Goal: Obtain resource: Obtain resource

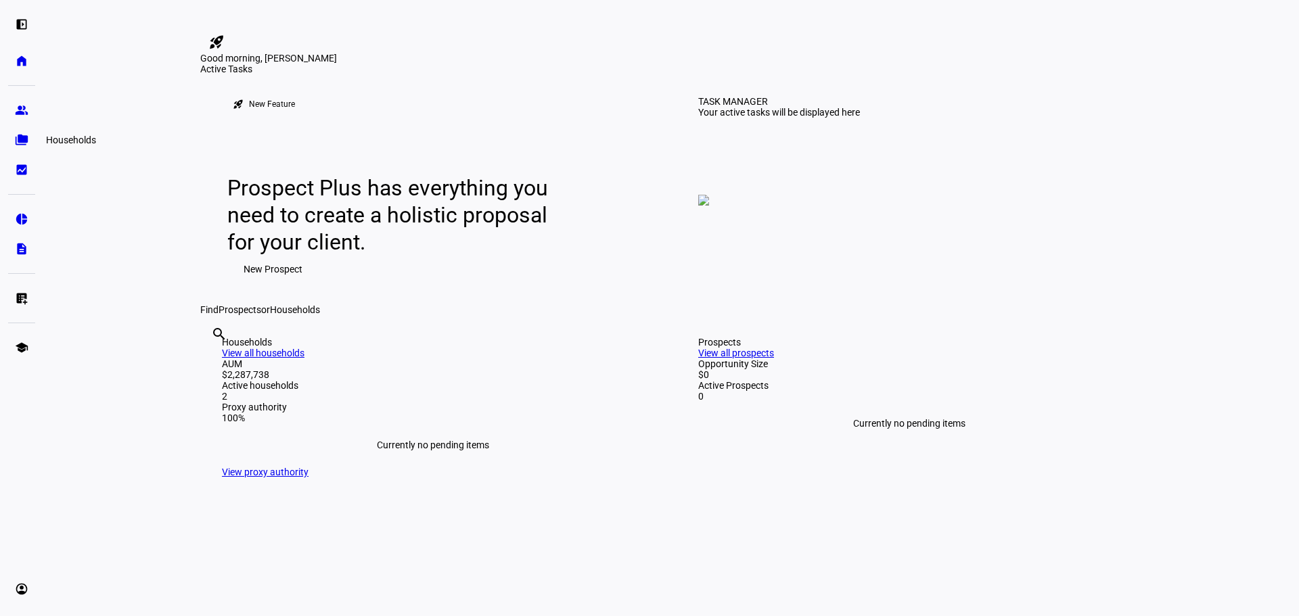
click at [23, 137] on eth-mat-symbol "folder_copy" at bounding box center [22, 140] width 14 height 14
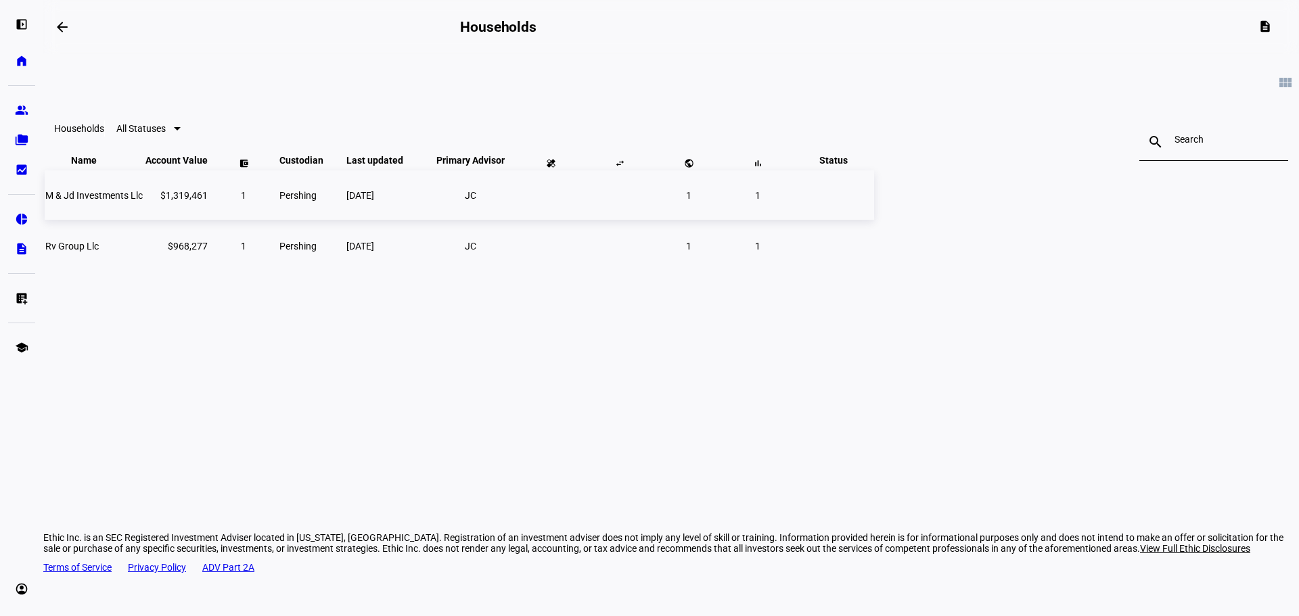
click at [143, 219] on td "M & Jd Investments Llc" at bounding box center [94, 194] width 99 height 49
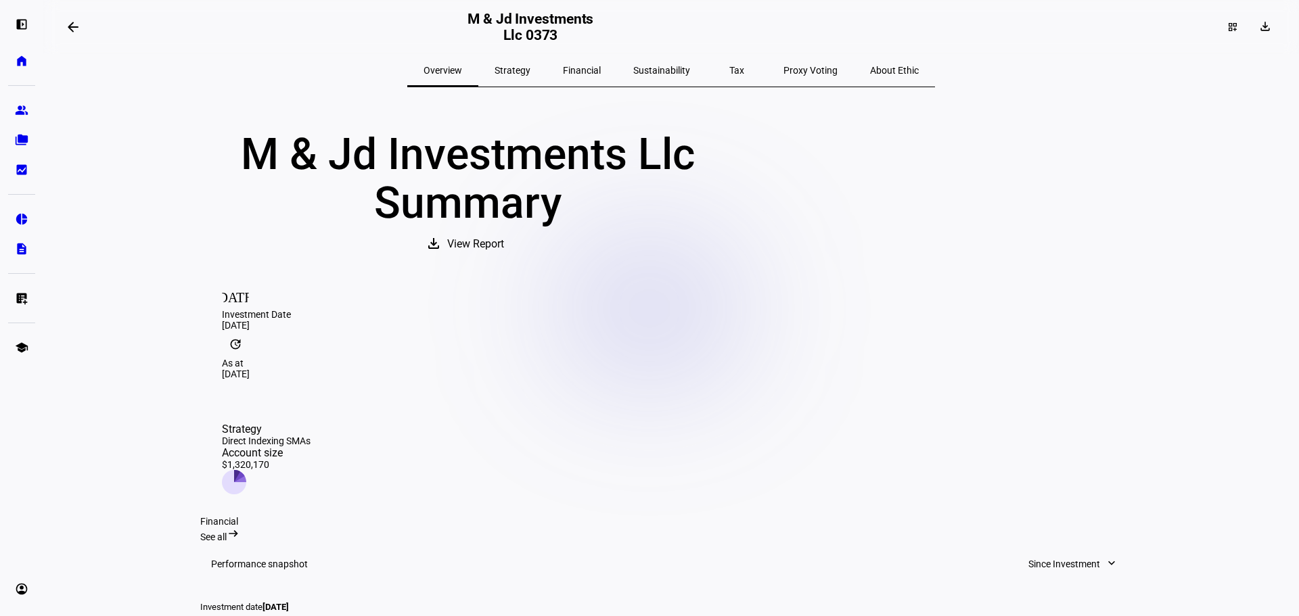
click at [504, 256] on span "View Report" at bounding box center [475, 244] width 57 height 32
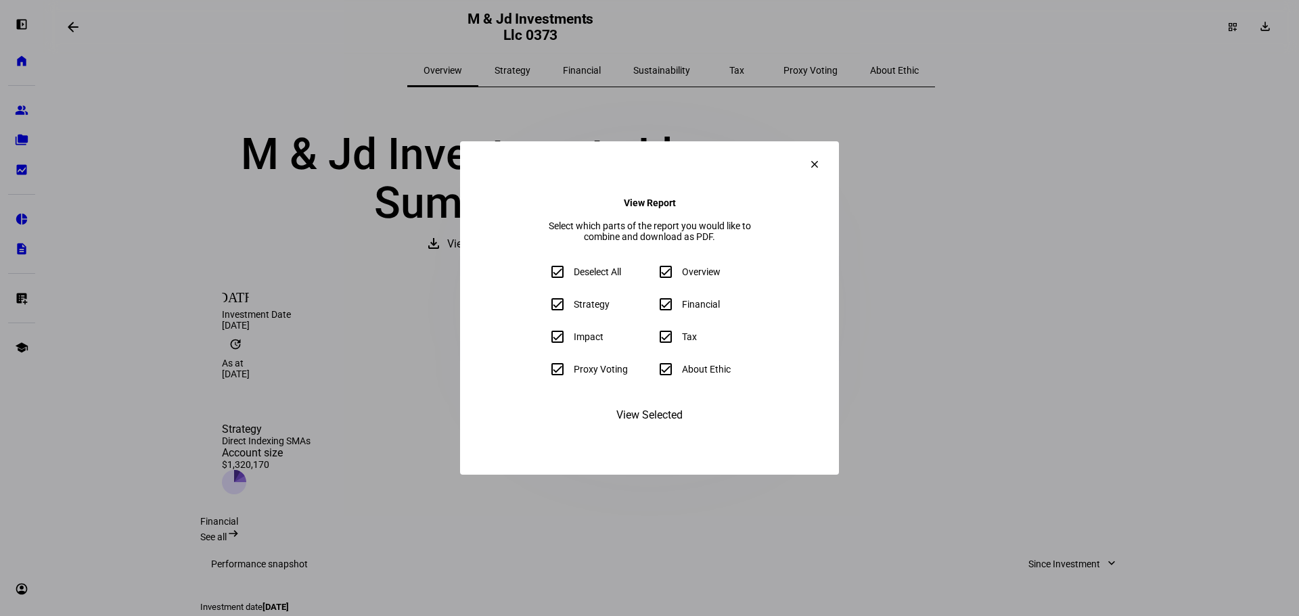
click at [674, 431] on span "View Selected" at bounding box center [649, 415] width 66 height 32
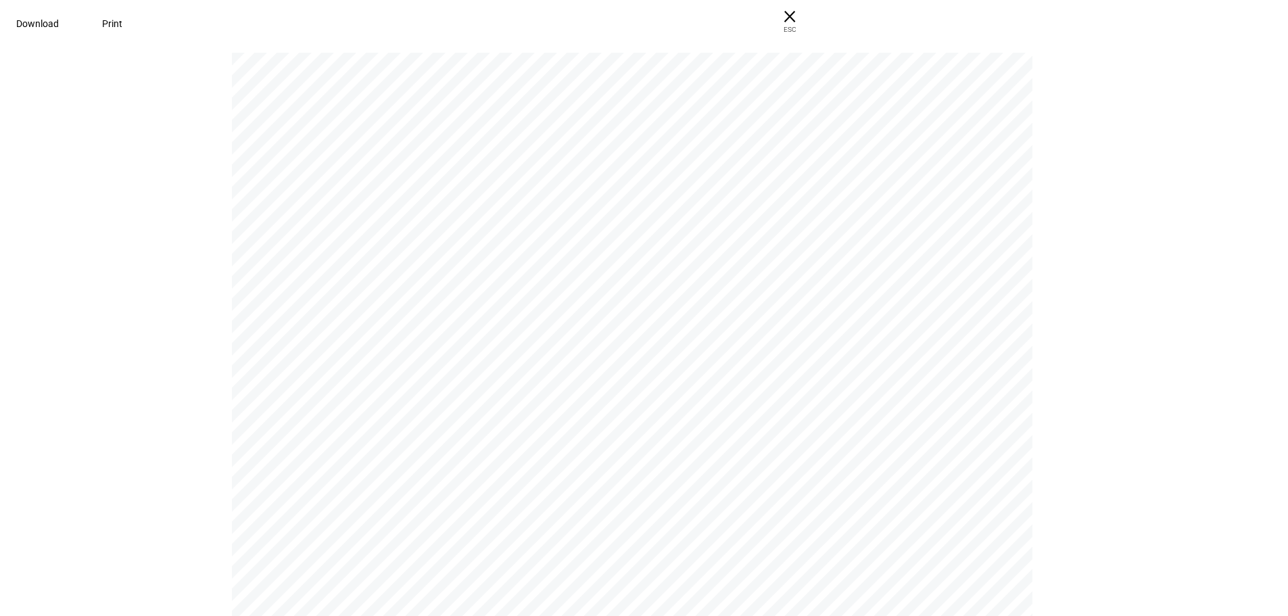
click at [898, 234] on div "M & Jd Investments [PERSON_NAME] M & Jd Investments Llc M & Jd Investments Llc …" at bounding box center [638, 579] width 813 height 1052
click at [59, 22] on span "Download" at bounding box center [37, 23] width 43 height 11
click at [812, 23] on span "× ESC" at bounding box center [789, 21] width 43 height 43
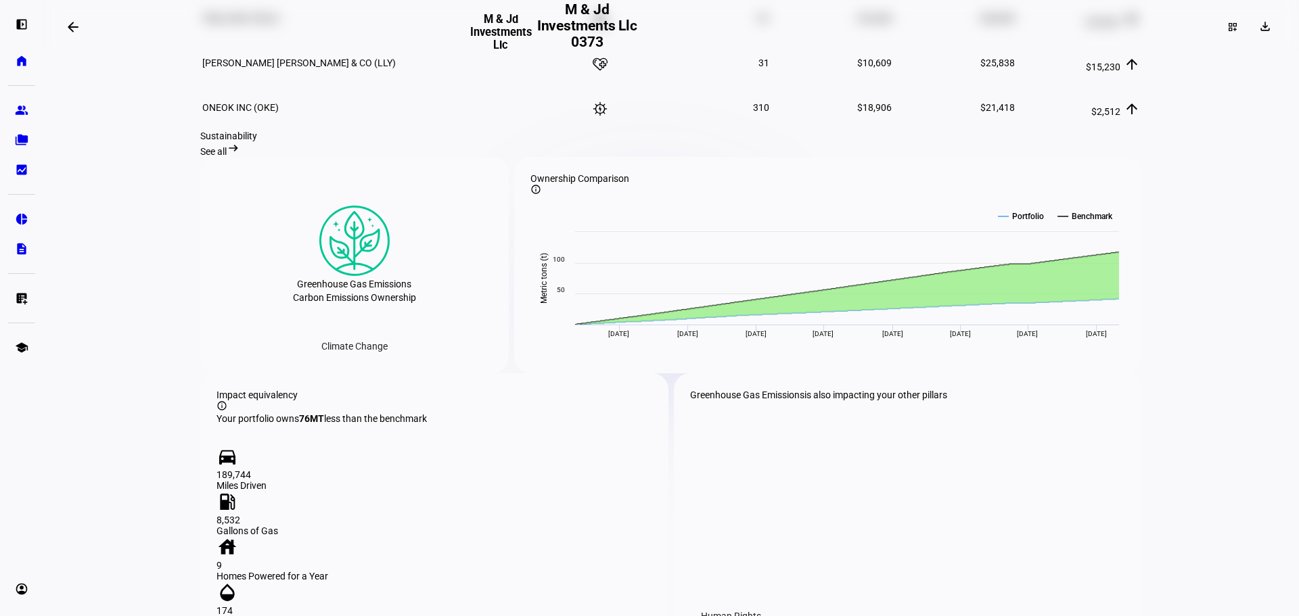
scroll to position [1150, 0]
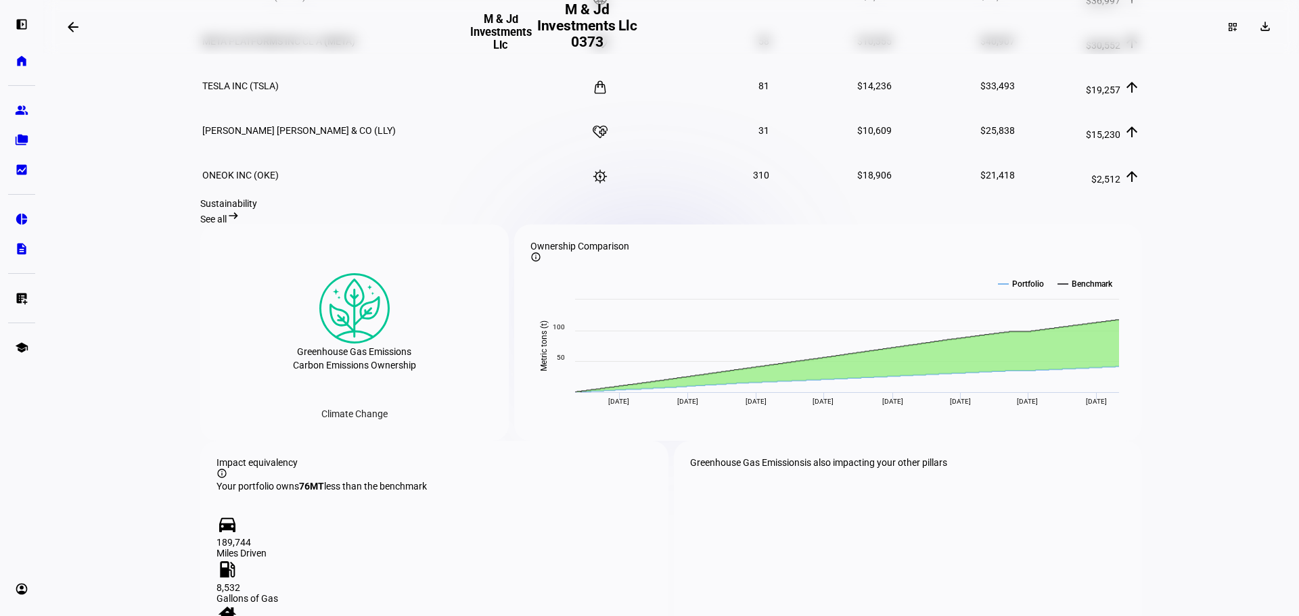
click at [227, 225] on span "See all" at bounding box center [213, 219] width 26 height 11
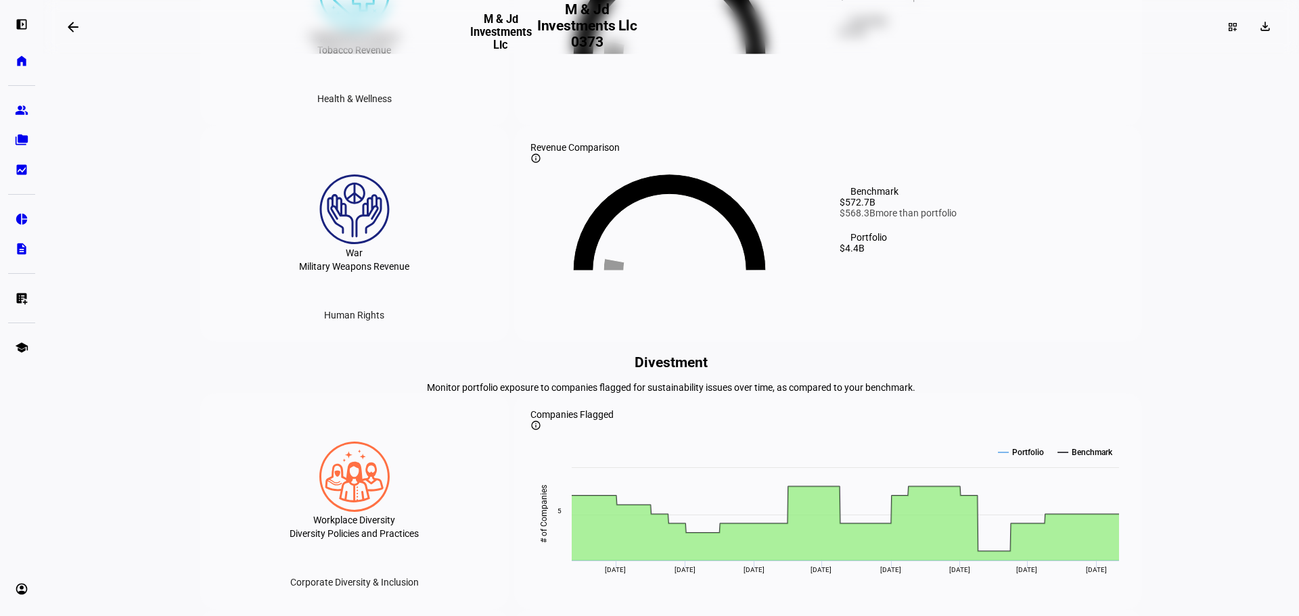
scroll to position [1859, 0]
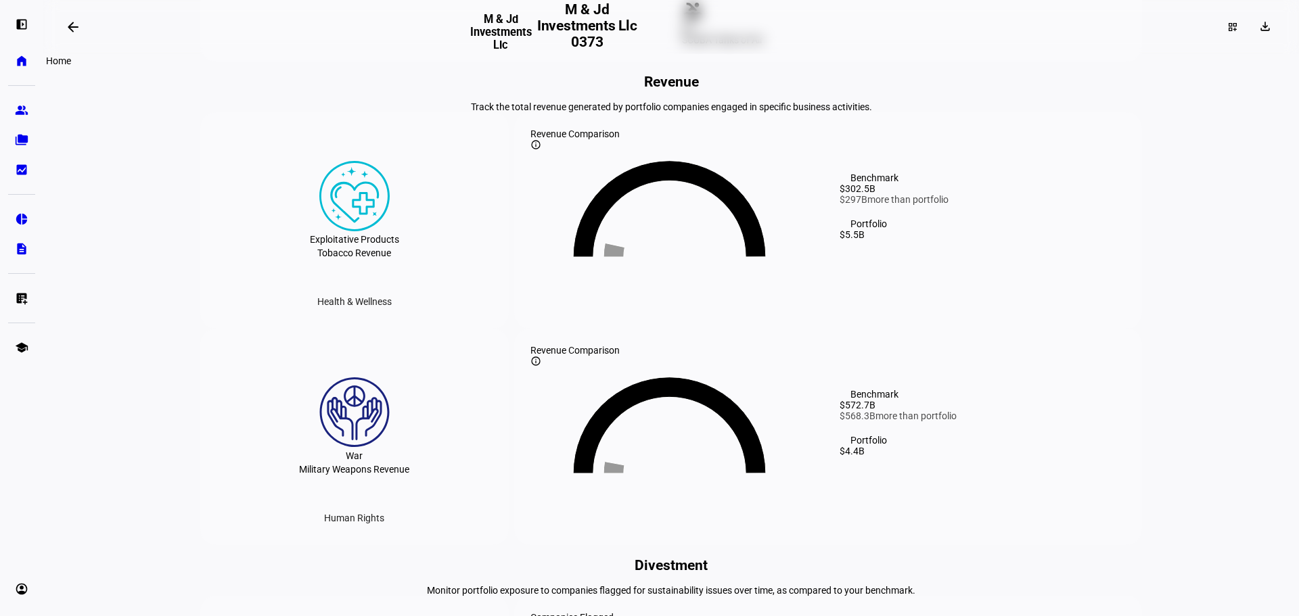
click at [27, 64] on eth-mat-symbol "home" at bounding box center [22, 61] width 14 height 14
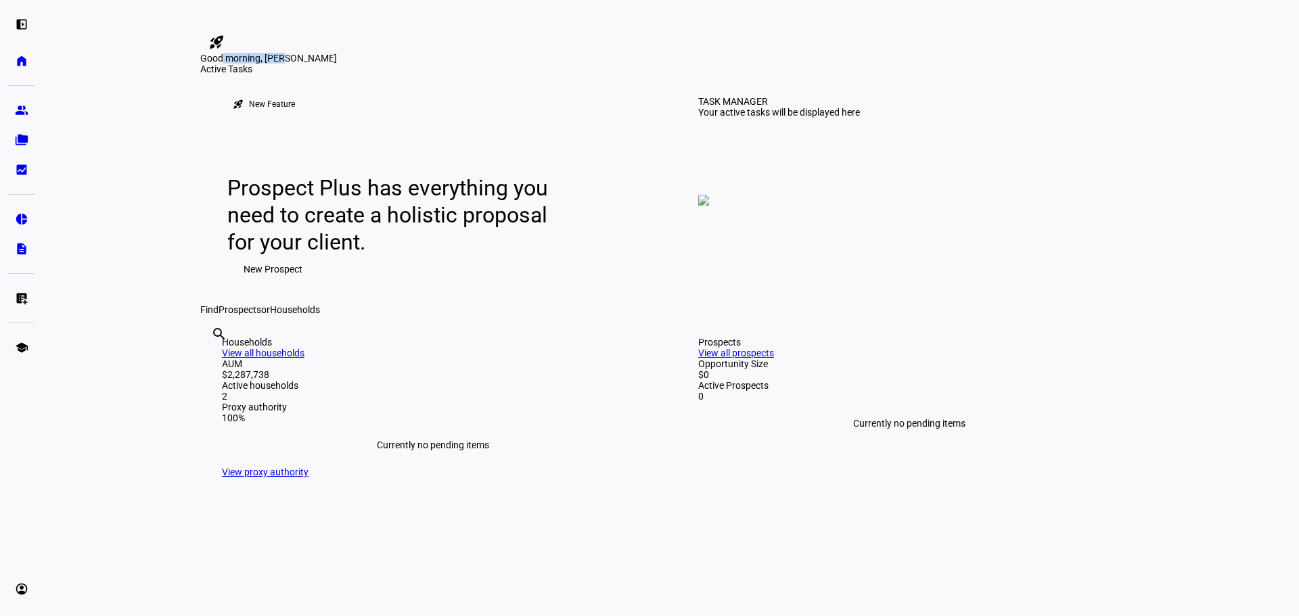
drag, startPoint x: 275, startPoint y: 88, endPoint x: 607, endPoint y: 99, distance: 331.6
click at [606, 64] on div "Good morning, [PERSON_NAME]" at bounding box center [670, 58] width 941 height 11
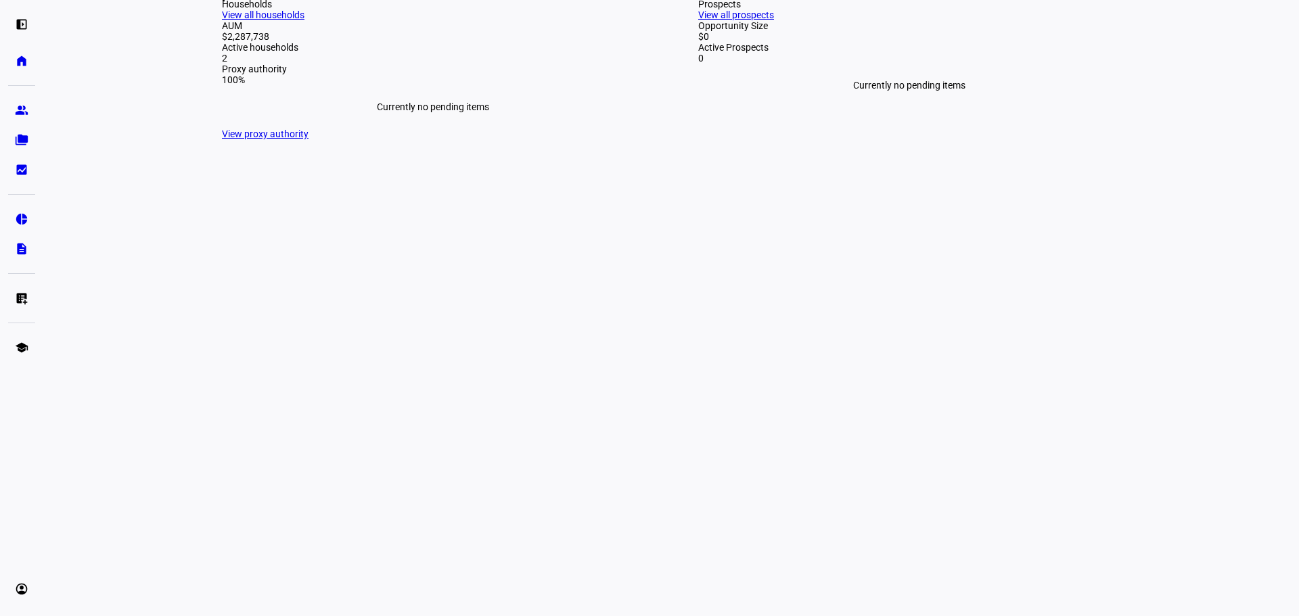
scroll to position [541, 0]
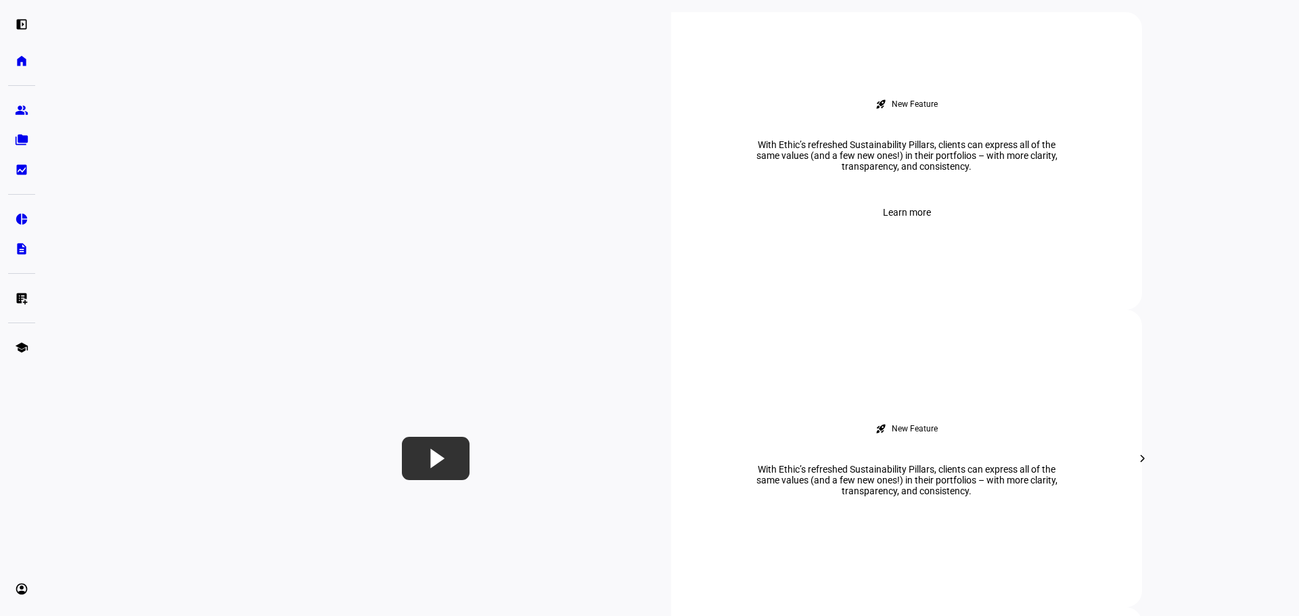
drag, startPoint x: 343, startPoint y: 140, endPoint x: 324, endPoint y: 138, distance: 19.0
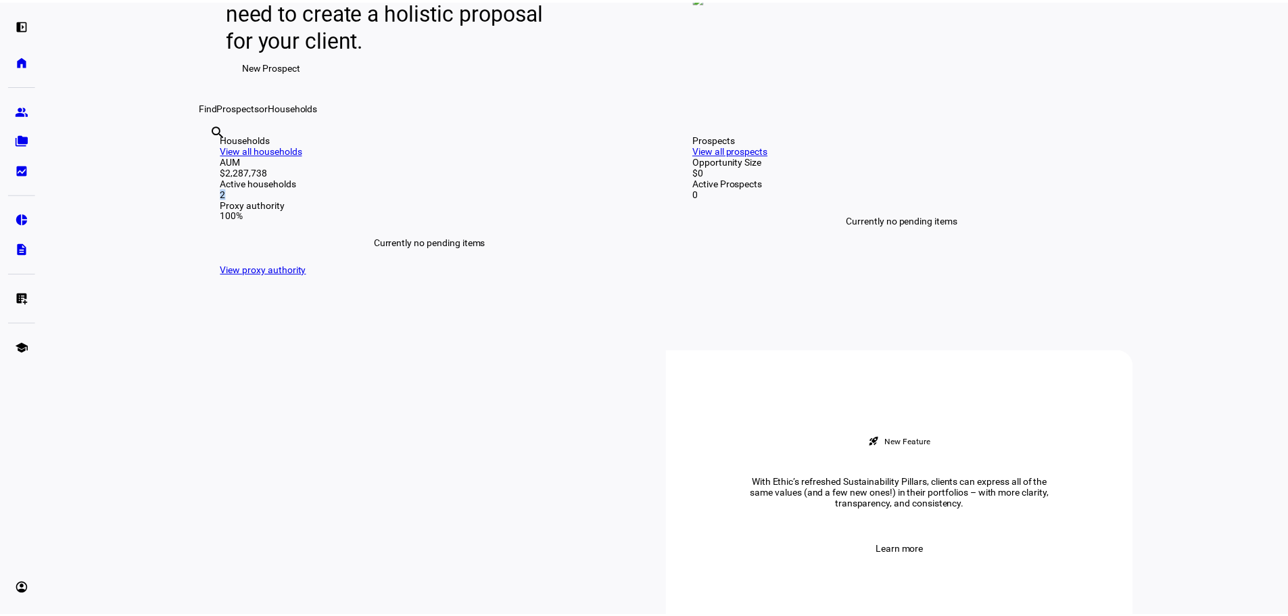
scroll to position [0, 0]
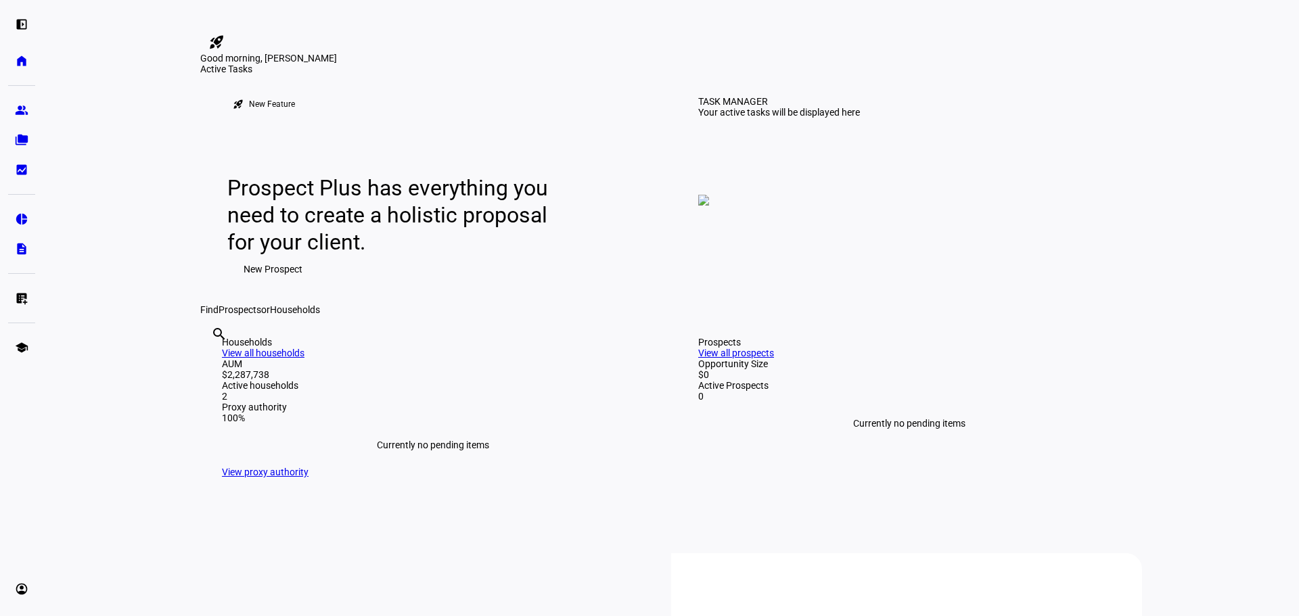
drag, startPoint x: 609, startPoint y: 32, endPoint x: 687, endPoint y: 28, distance: 78.6
click at [687, 28] on div at bounding box center [670, 23] width 941 height 15
click at [18, 133] on link "folder_copy Households" at bounding box center [21, 139] width 27 height 27
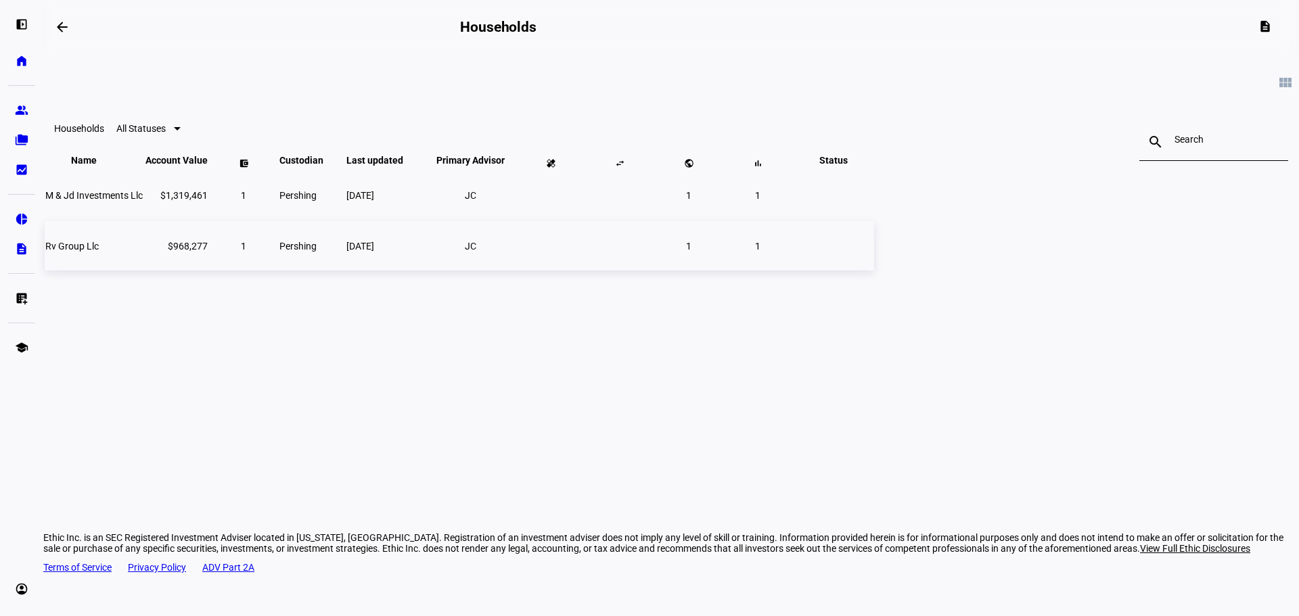
click at [99, 252] on span "Rv Group Llc" at bounding box center [71, 246] width 53 height 11
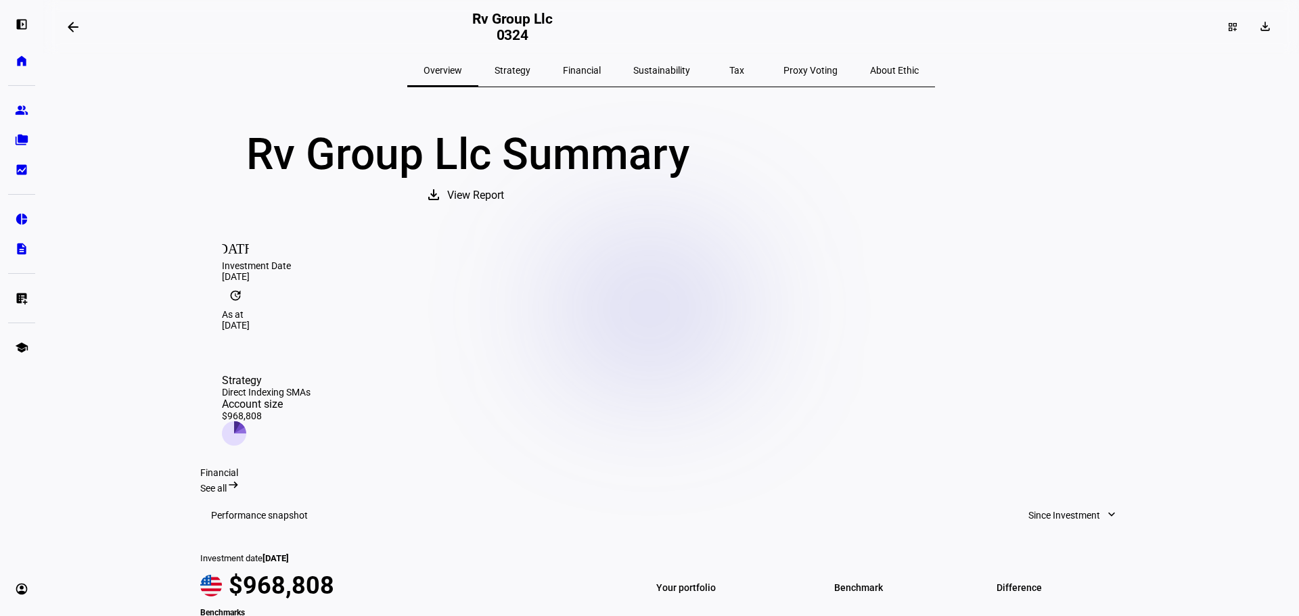
click at [504, 212] on span "View Report" at bounding box center [475, 195] width 57 height 32
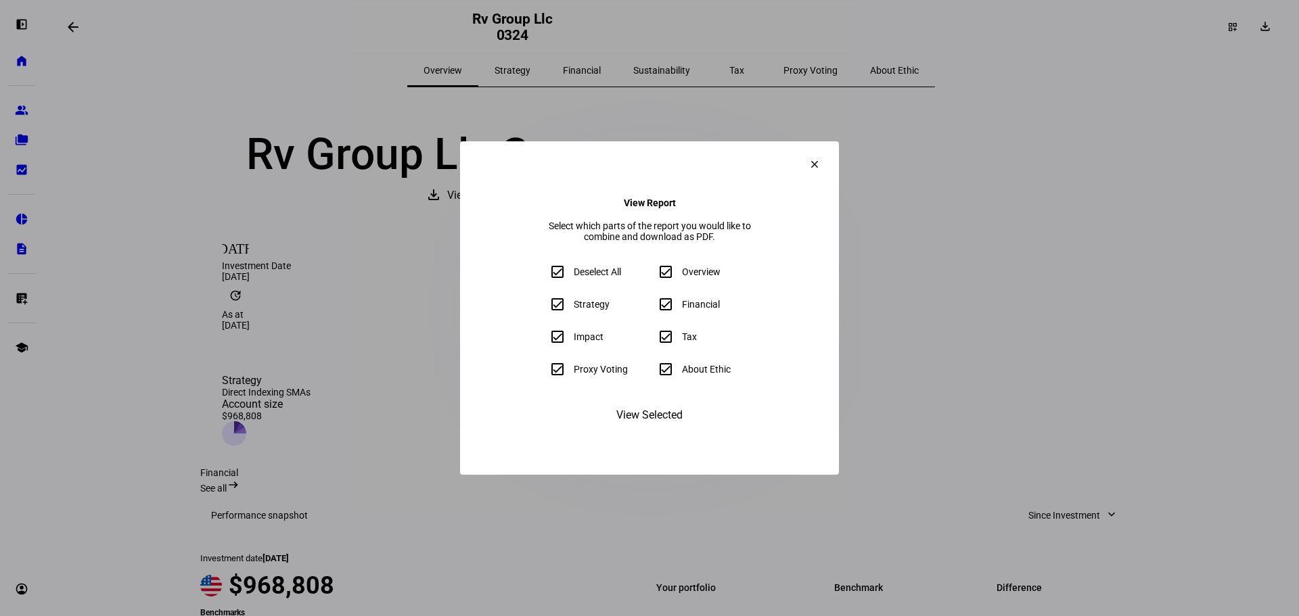
click at [637, 431] on span "View Selected" at bounding box center [649, 415] width 66 height 32
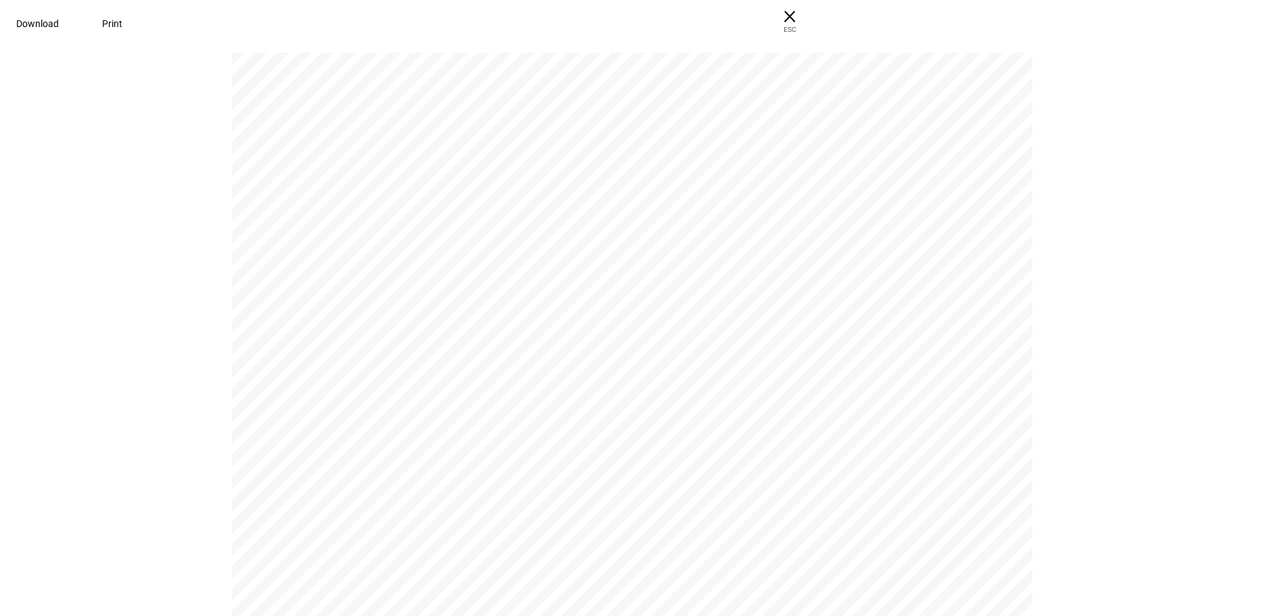
click at [59, 23] on span "Download" at bounding box center [37, 23] width 43 height 11
